Goal: Navigation & Orientation: Understand site structure

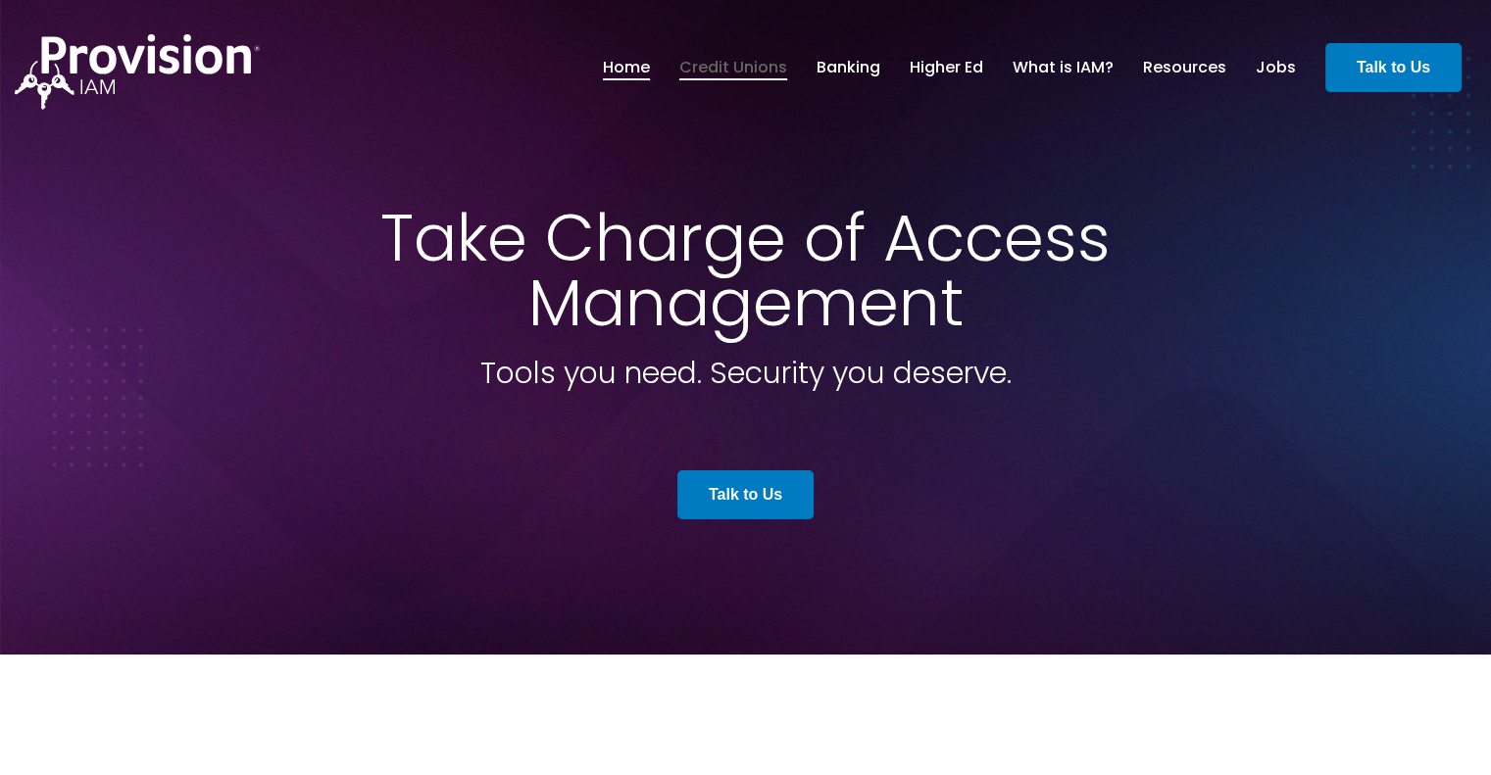
click at [736, 67] on link "Credit Unions" at bounding box center [733, 67] width 108 height 33
click at [850, 74] on link "Banking" at bounding box center [848, 67] width 64 height 33
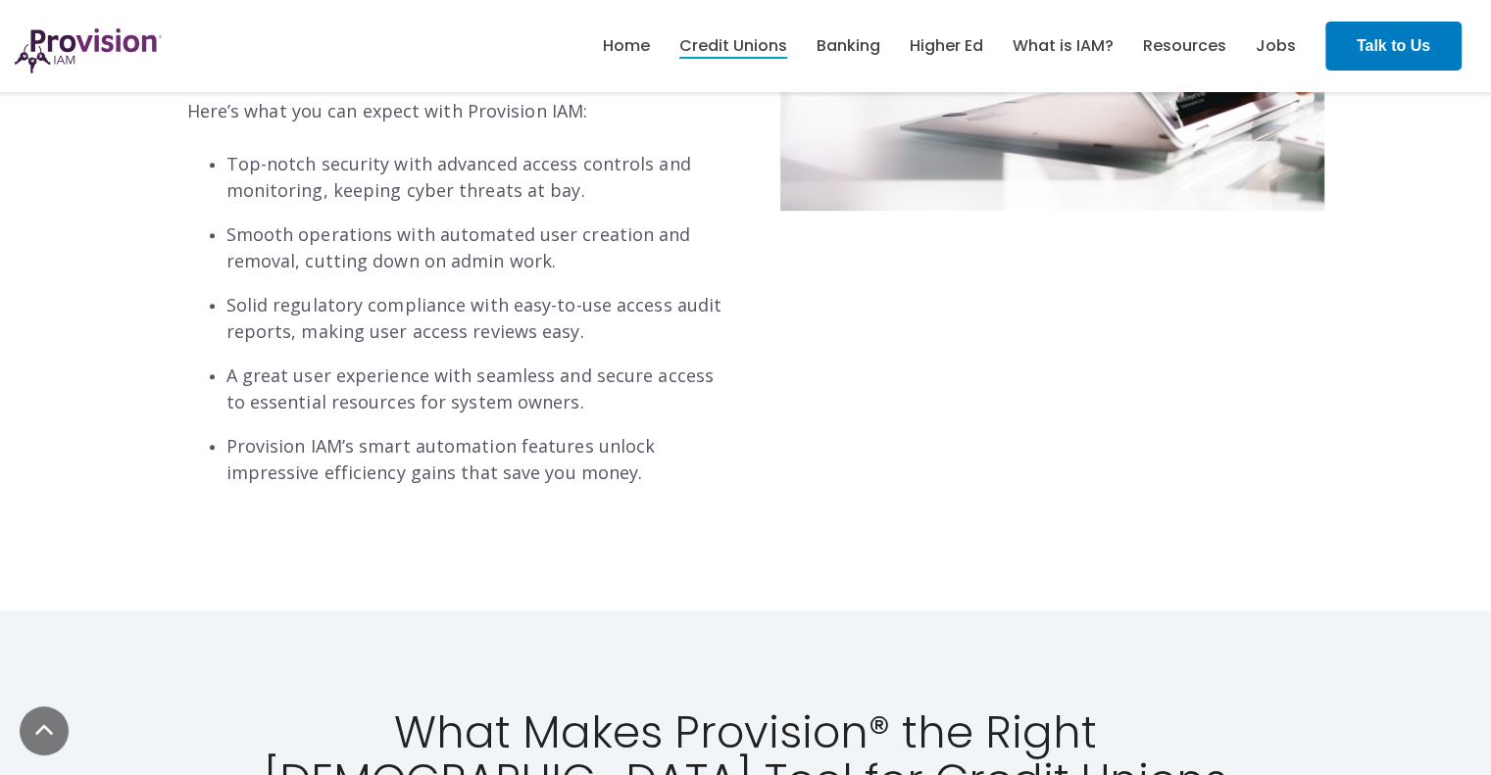
scroll to position [164, 0]
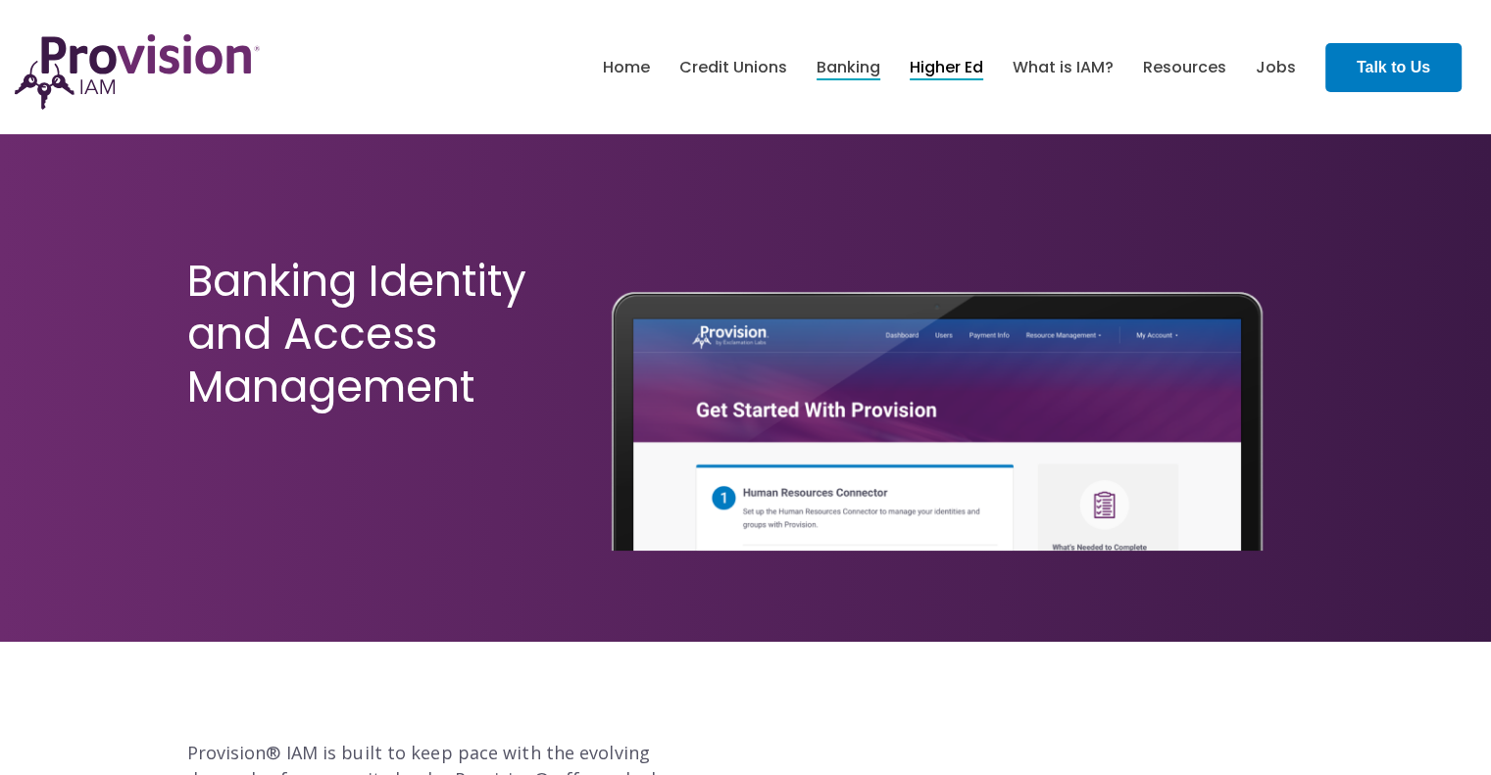
click at [953, 67] on link "Higher Ed" at bounding box center [947, 67] width 74 height 33
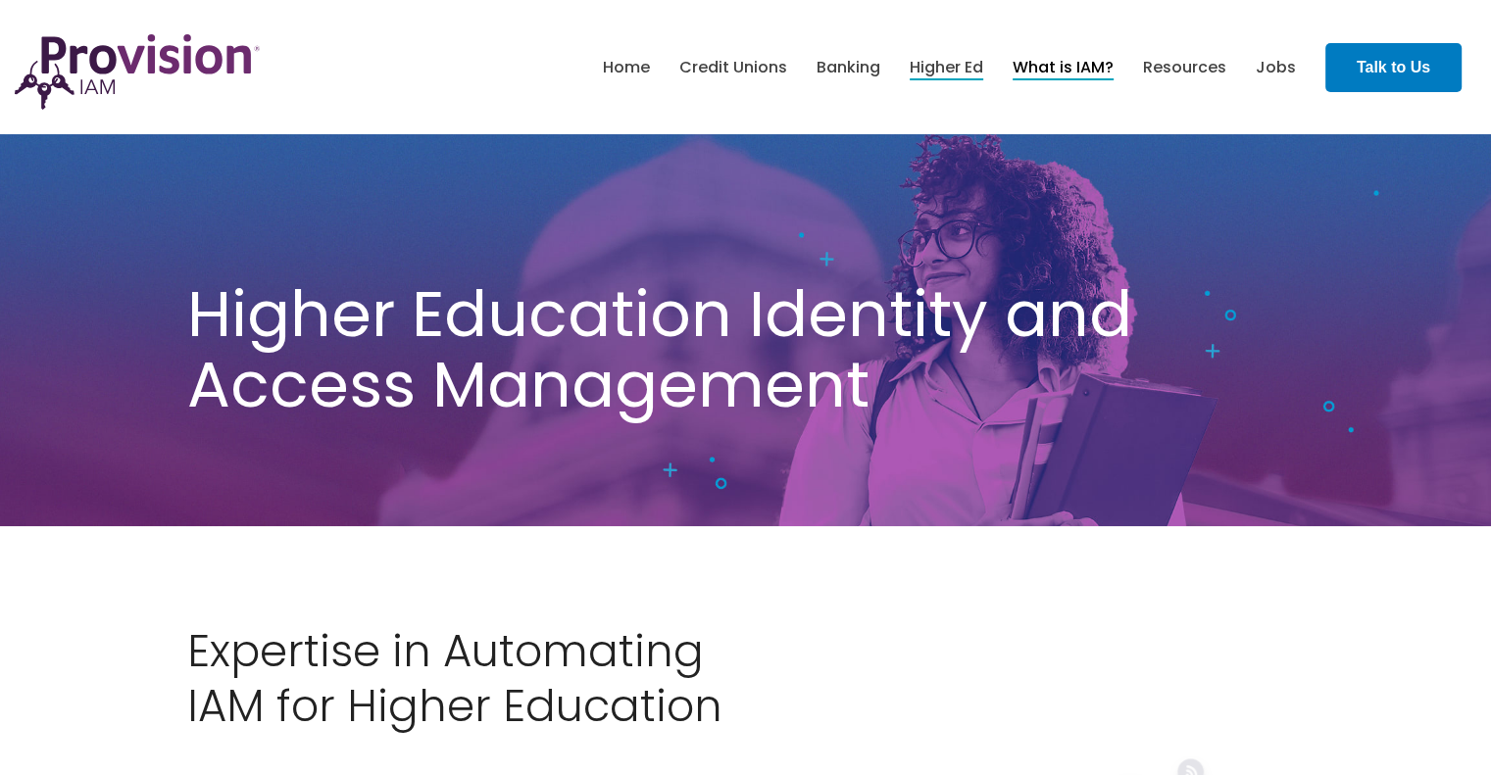
click at [1034, 71] on link "What is IAM?" at bounding box center [1062, 67] width 101 height 33
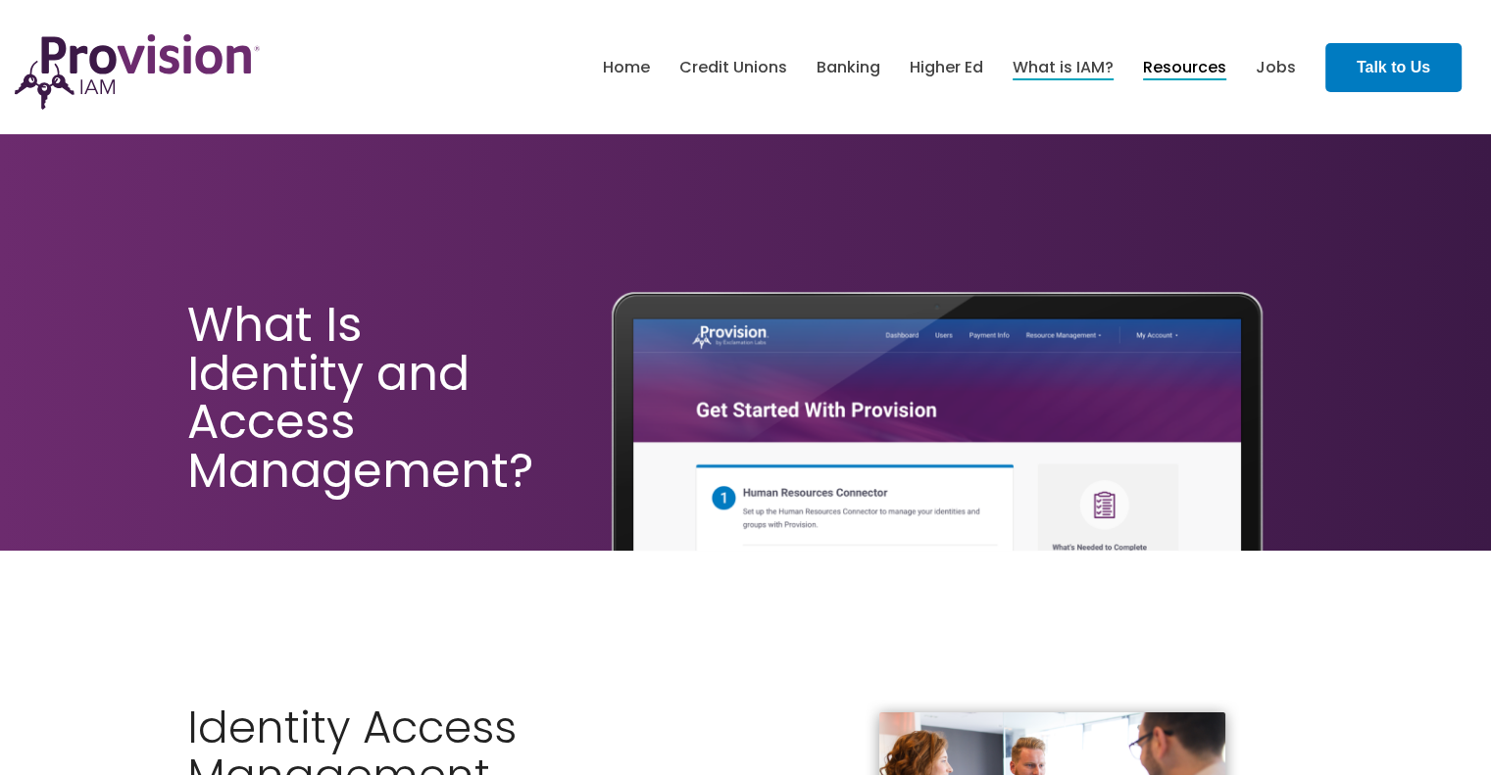
click at [1183, 64] on link "Resources" at bounding box center [1184, 67] width 83 height 33
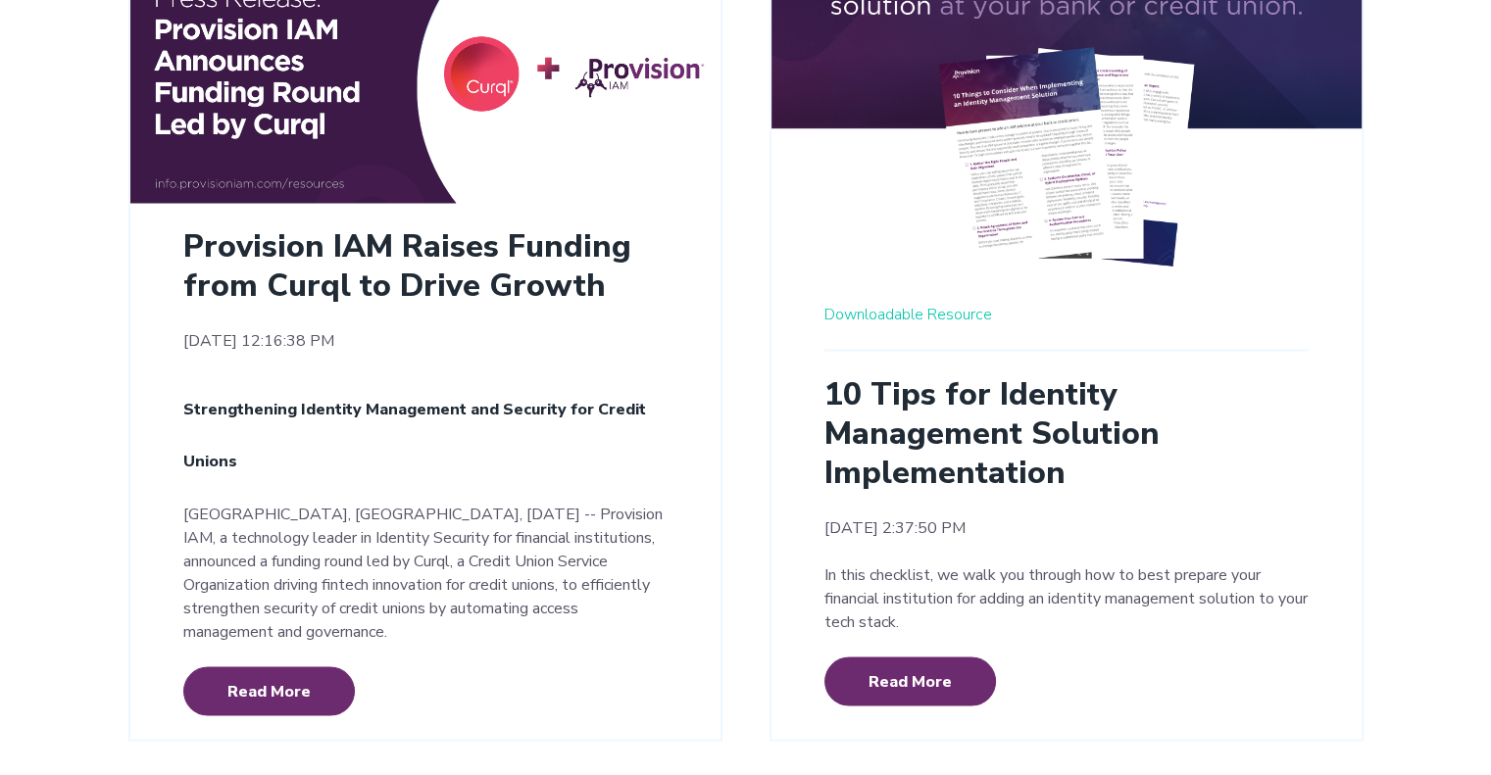
scroll to position [3497, 0]
